Goal: Transaction & Acquisition: Purchase product/service

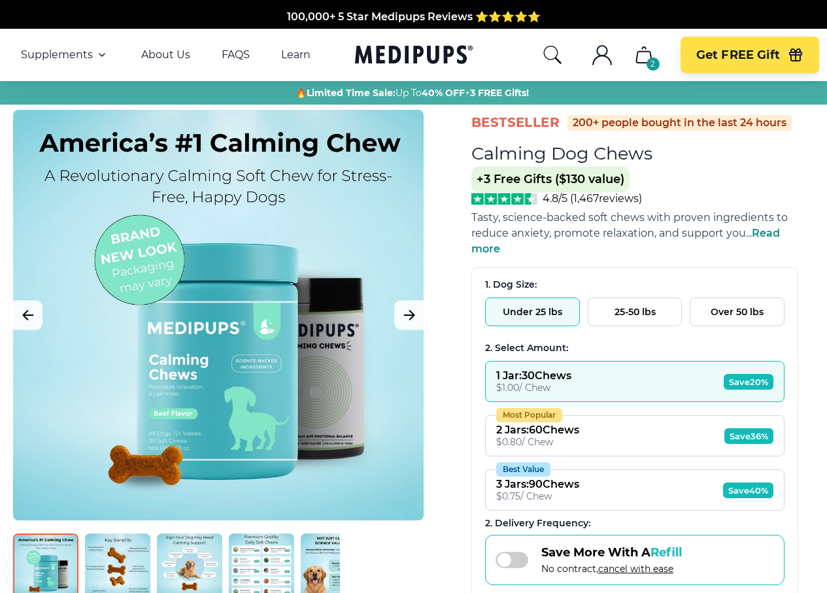
scroll to position [65, 0]
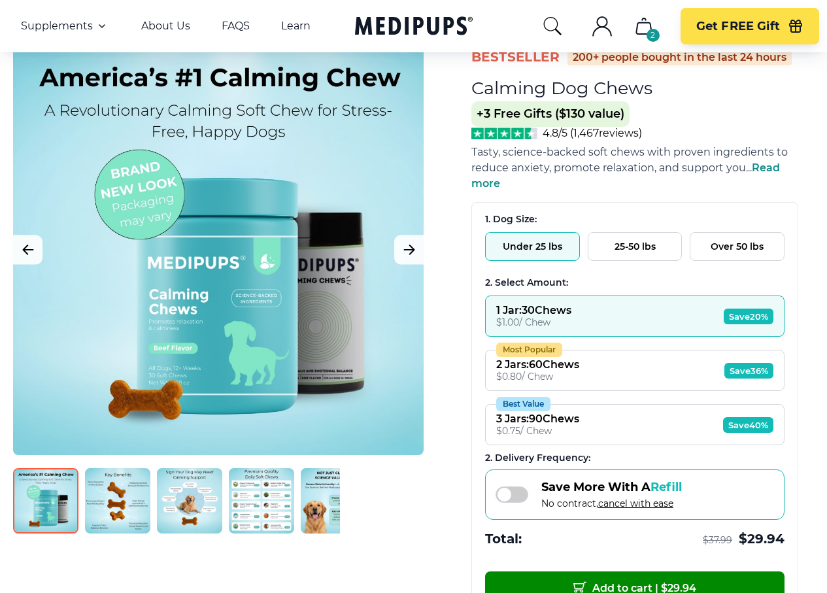
click at [101, 496] on img at bounding box center [117, 500] width 65 height 65
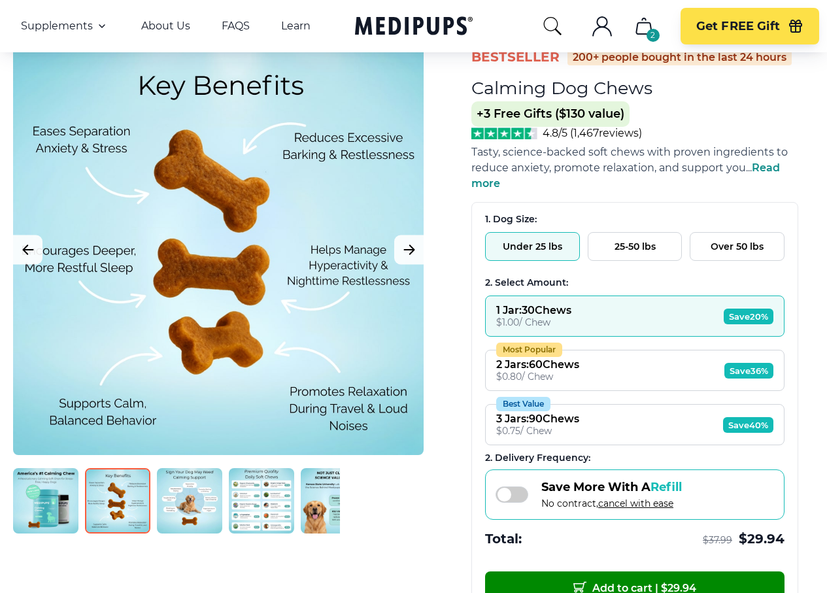
click at [175, 499] on img at bounding box center [189, 500] width 65 height 65
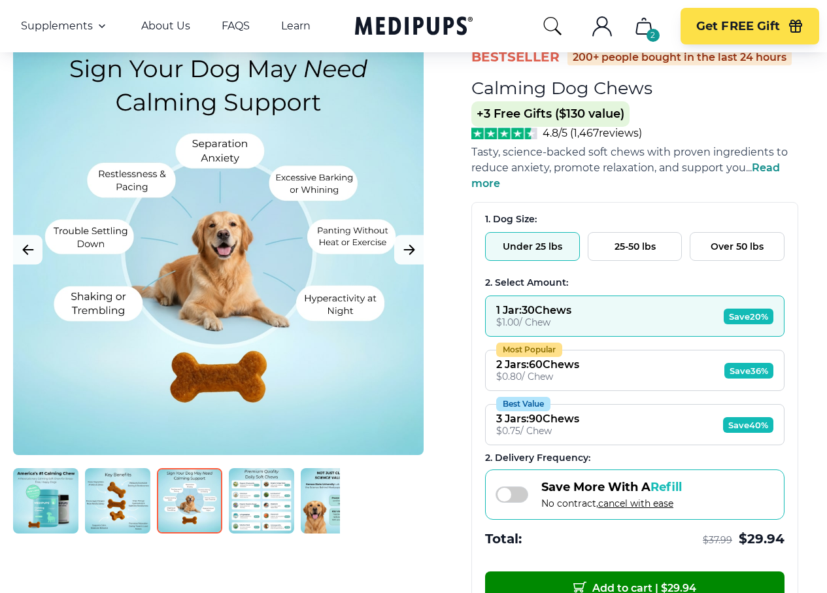
click at [255, 501] on img at bounding box center [261, 500] width 65 height 65
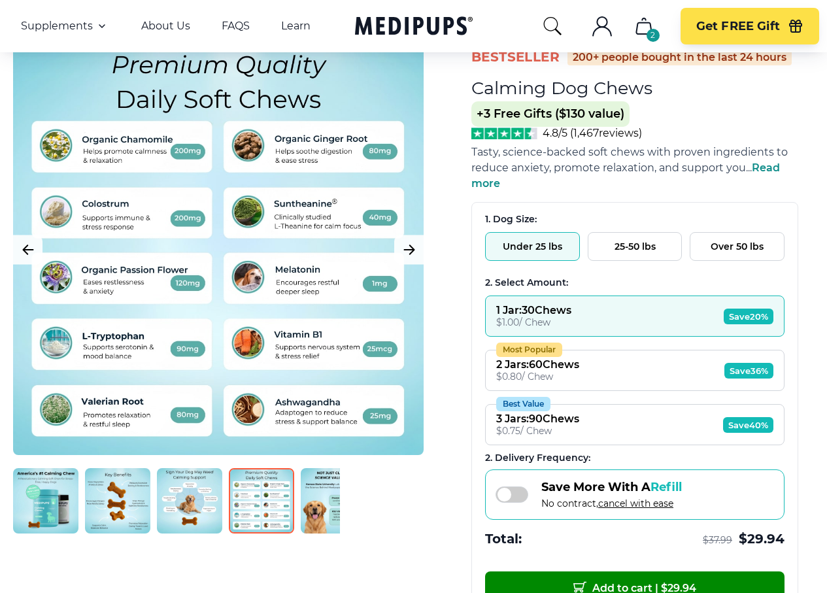
click at [324, 499] on img at bounding box center [333, 500] width 65 height 65
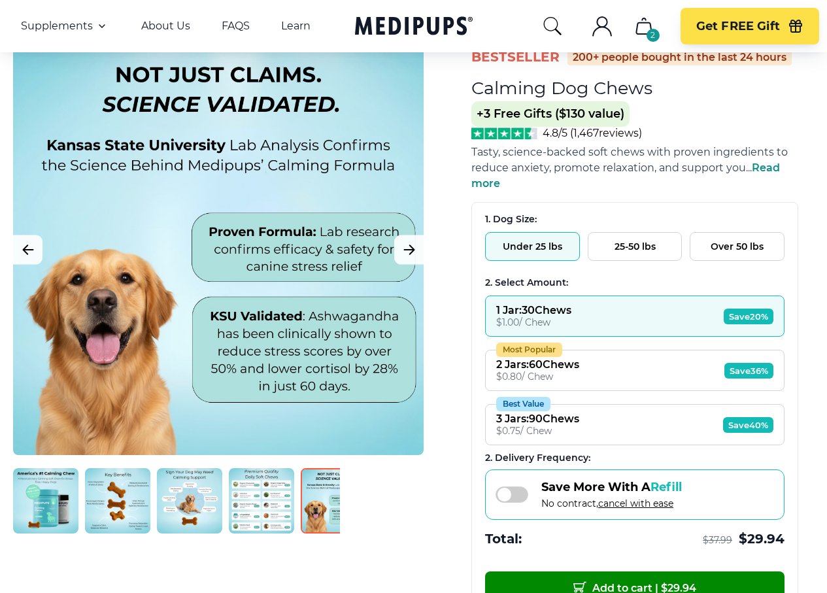
click at [401, 505] on img at bounding box center [405, 500] width 65 height 65
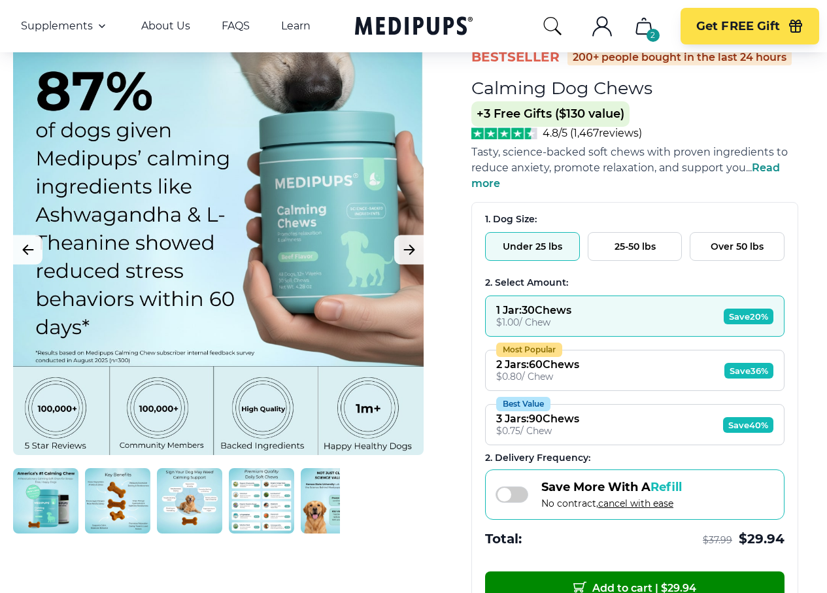
click at [401, 505] on img at bounding box center [405, 500] width 65 height 65
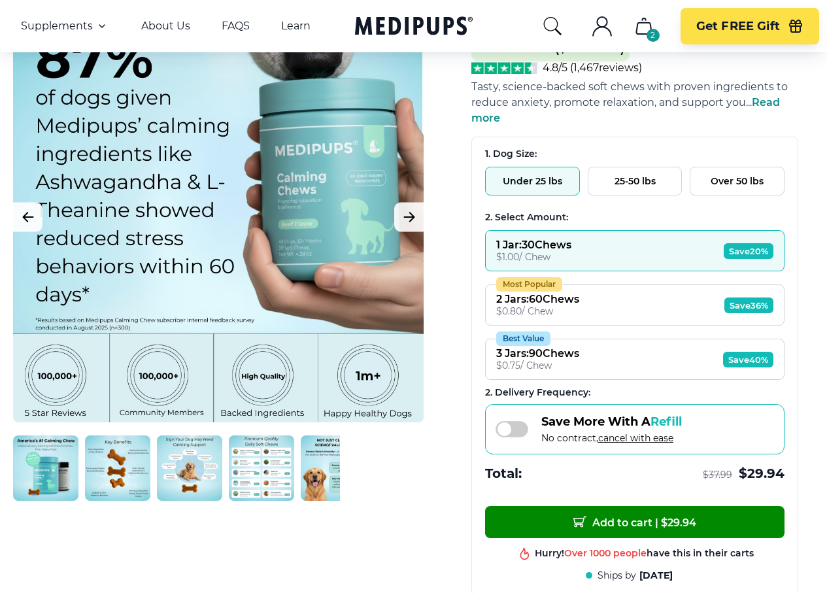
click at [558, 293] on div "2 Jars : 60 Chews" at bounding box center [537, 299] width 83 height 12
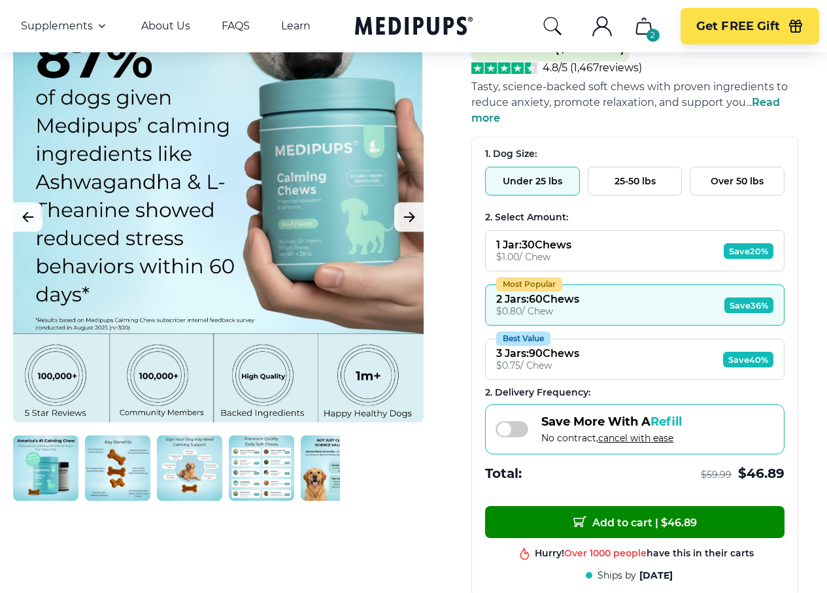
click at [554, 251] on div "$ 1.00 / Chew" at bounding box center [533, 257] width 75 height 12
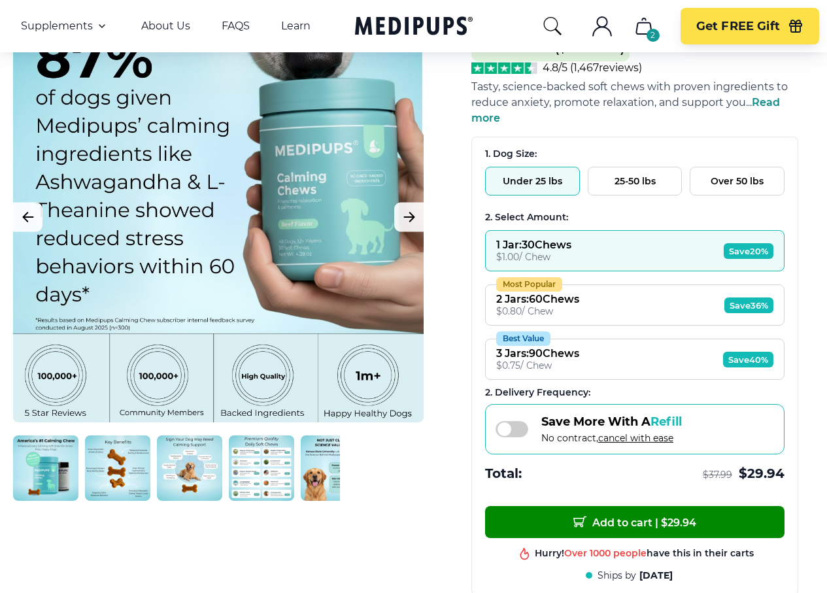
click at [553, 293] on div "2 Jars : 60 Chews" at bounding box center [537, 299] width 83 height 12
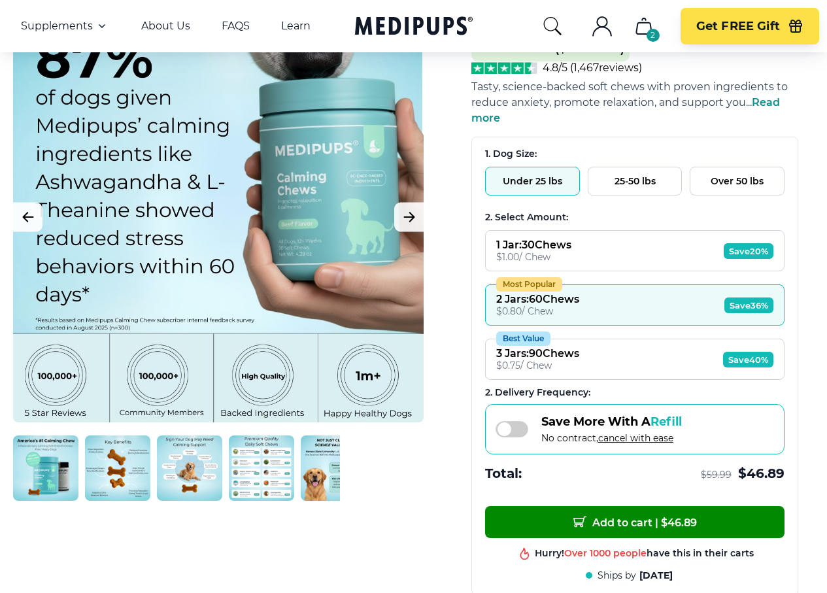
scroll to position [196, 0]
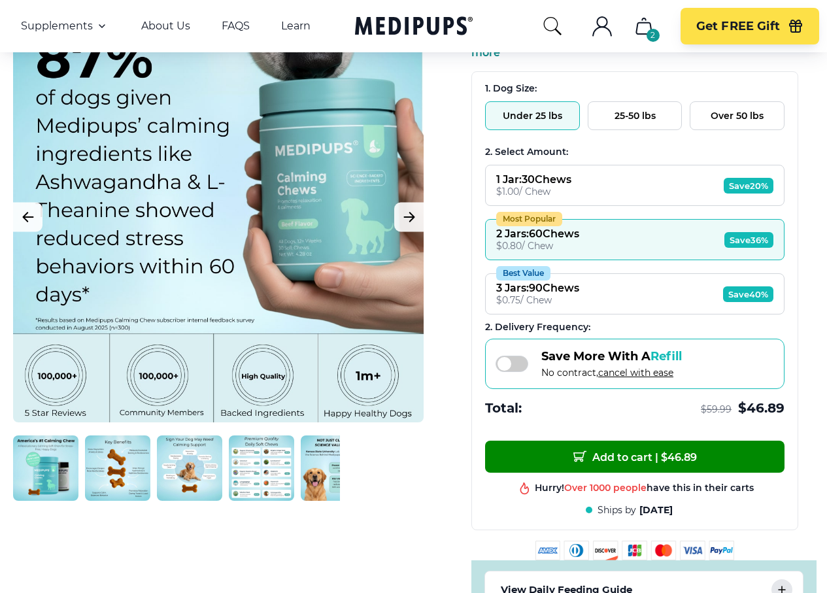
click at [518, 356] on span at bounding box center [512, 364] width 33 height 16
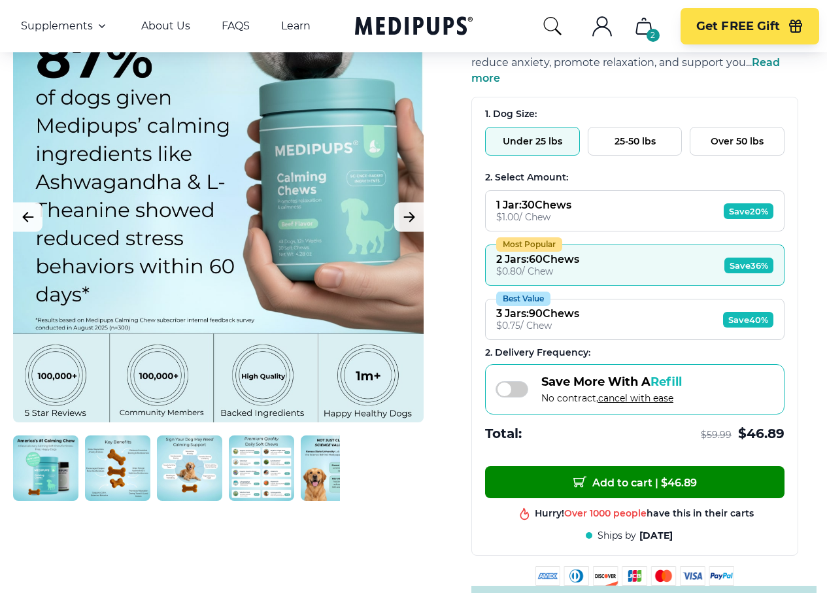
scroll to position [196, 0]
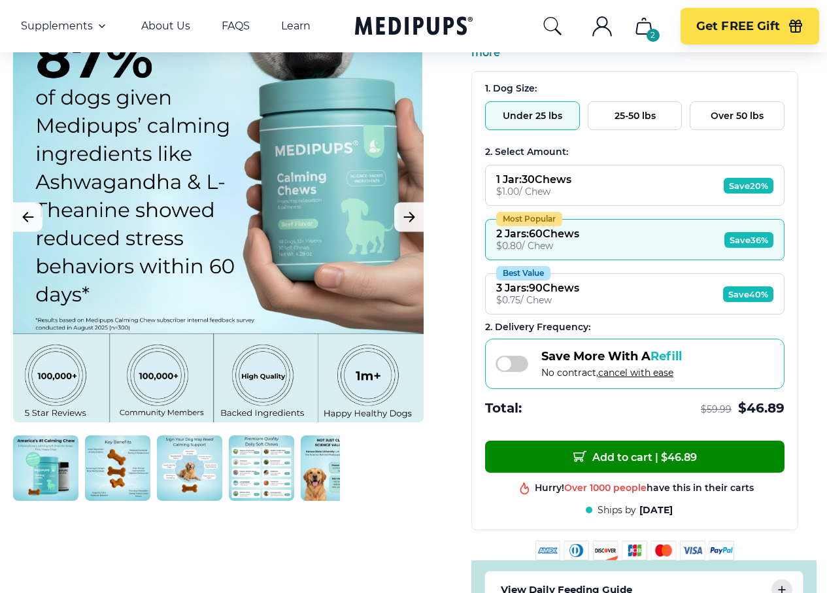
click at [518, 356] on span at bounding box center [512, 364] width 33 height 16
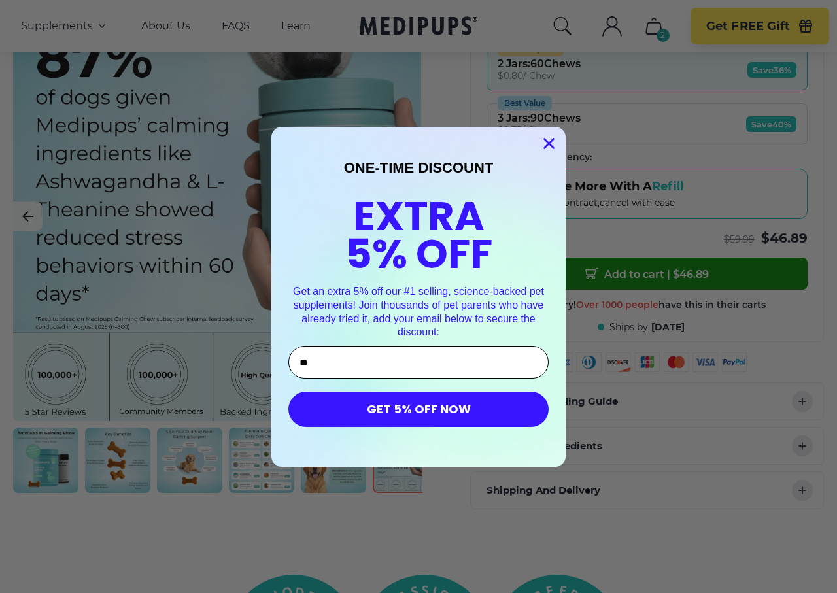
type input "**********"
click at [426, 412] on button "GET 5% OFF NOW" at bounding box center [418, 409] width 260 height 35
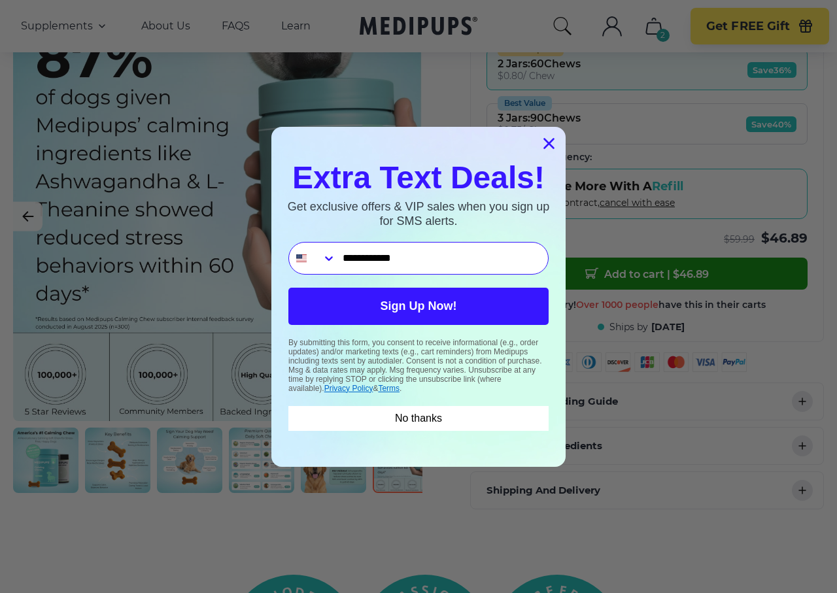
type input "**********"
click at [456, 311] on button "Sign Up Now!" at bounding box center [418, 306] width 260 height 37
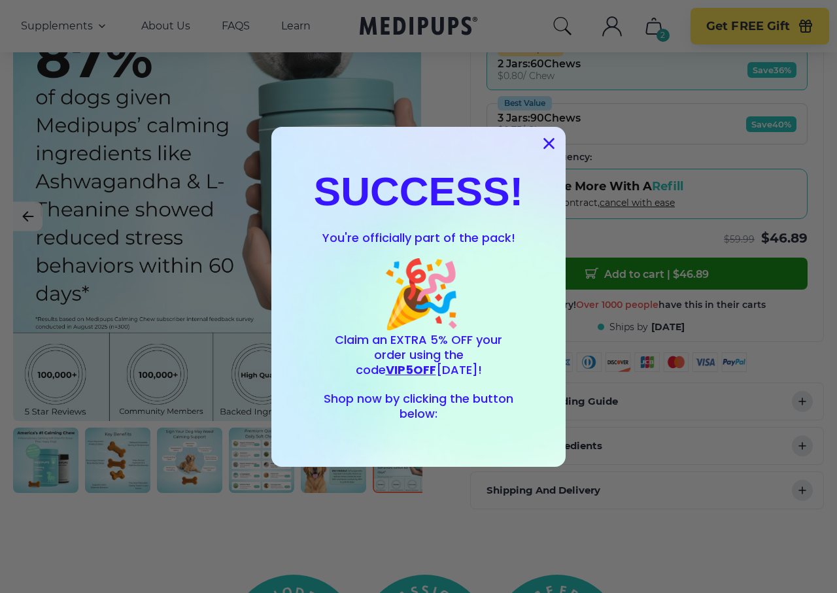
click at [543, 148] on circle "Close dialog" at bounding box center [549, 143] width 22 height 22
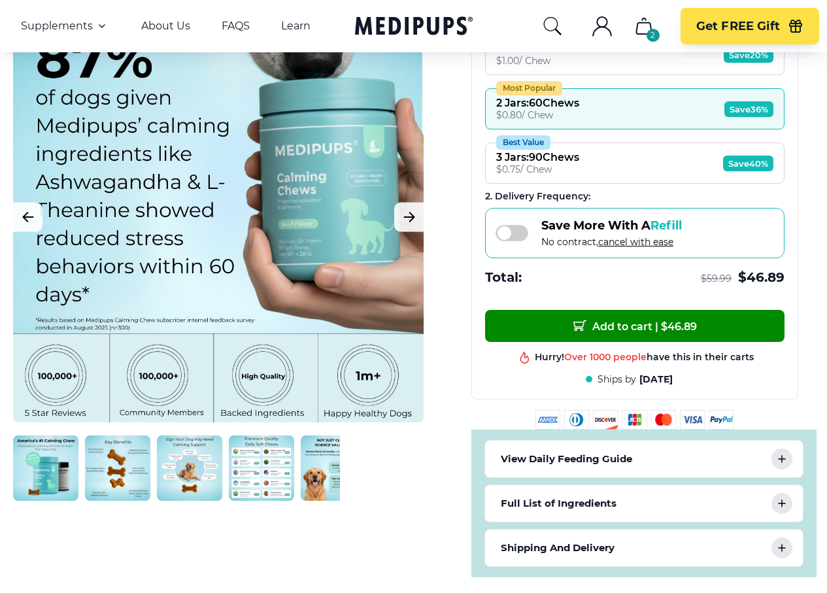
click at [790, 451] on icon at bounding box center [782, 459] width 16 height 16
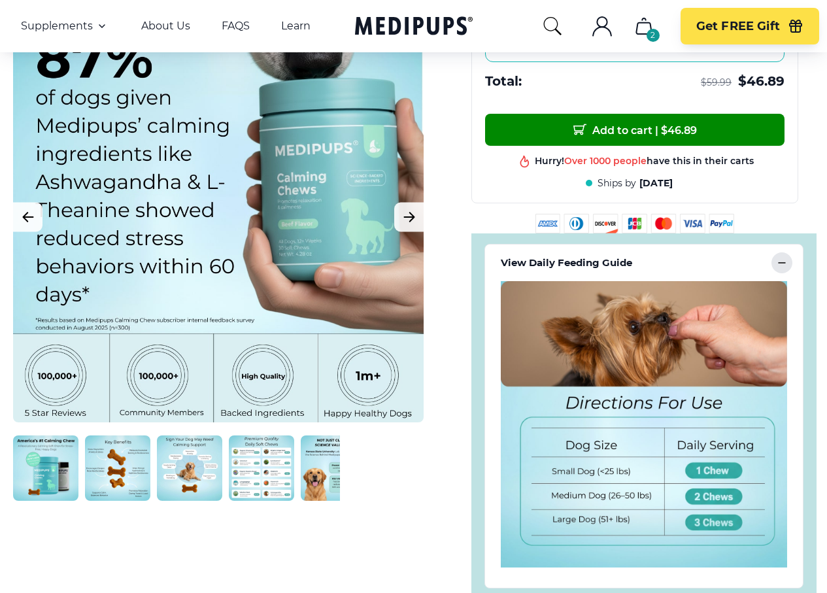
scroll to position [654, 0]
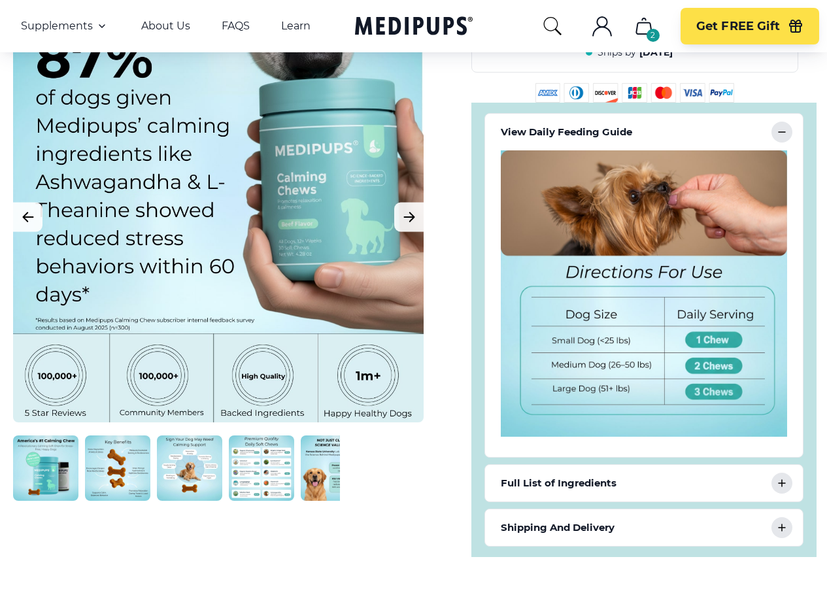
click at [785, 480] on icon at bounding box center [782, 483] width 7 height 7
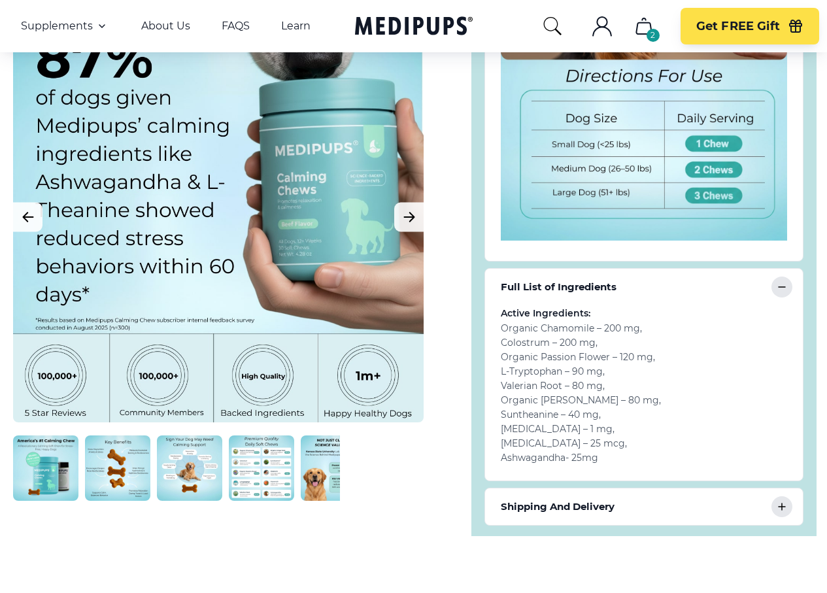
scroll to position [784, 0]
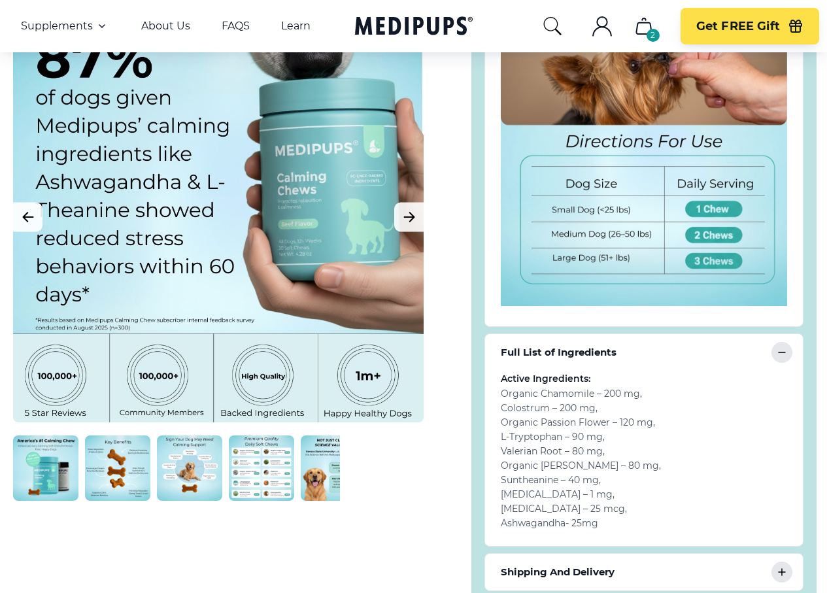
drag, startPoint x: 482, startPoint y: 345, endPoint x: 584, endPoint y: 354, distance: 102.4
click at [584, 354] on div "Full List of Ingredients" at bounding box center [644, 352] width 318 height 37
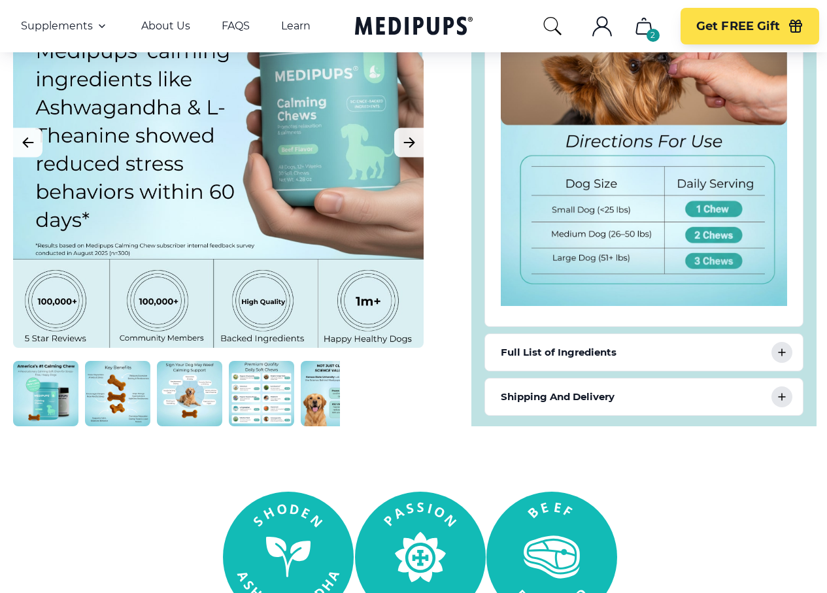
click at [785, 349] on icon at bounding box center [782, 352] width 7 height 7
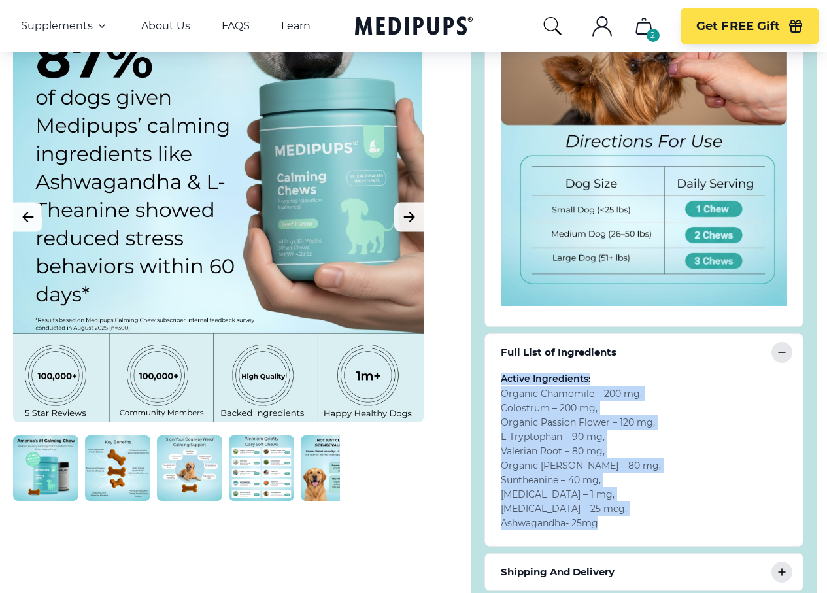
drag, startPoint x: 485, startPoint y: 370, endPoint x: 633, endPoint y: 514, distance: 206.6
click at [633, 514] on div "Active Ingredients: Organic Chamomile – 200 mg , Colostrum – 200 mg , Organic P…" at bounding box center [644, 458] width 318 height 175
copy div "Active Ingredients: Organic Chamomile – 200 mg , Colostrum – 200 mg , Organic P…"
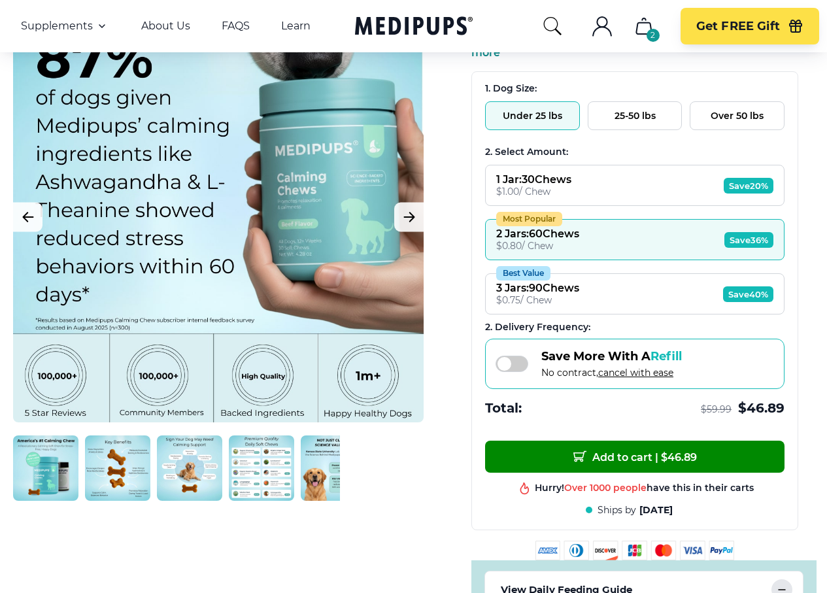
scroll to position [0, 0]
